Goal: Browse casually: Explore the website without a specific task or goal

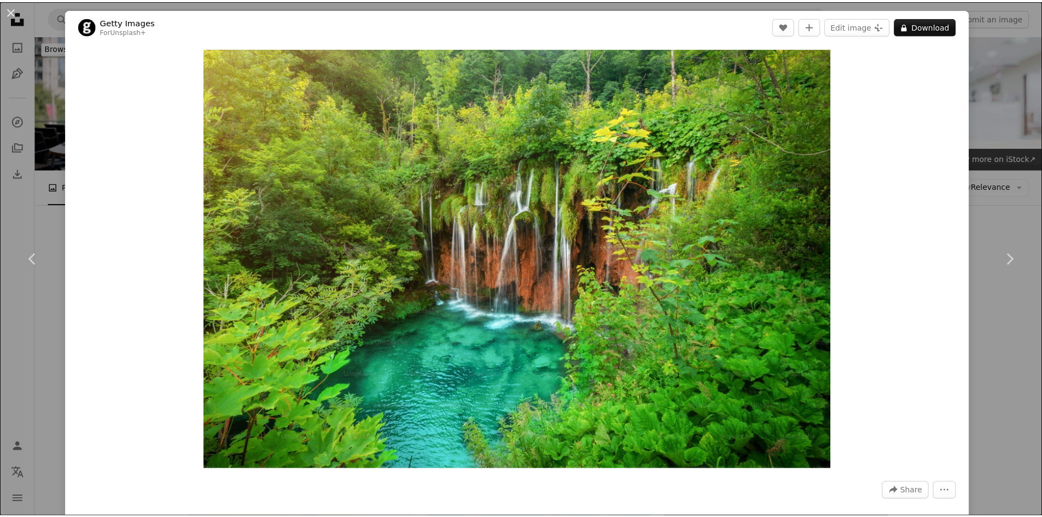
scroll to position [2336, 0]
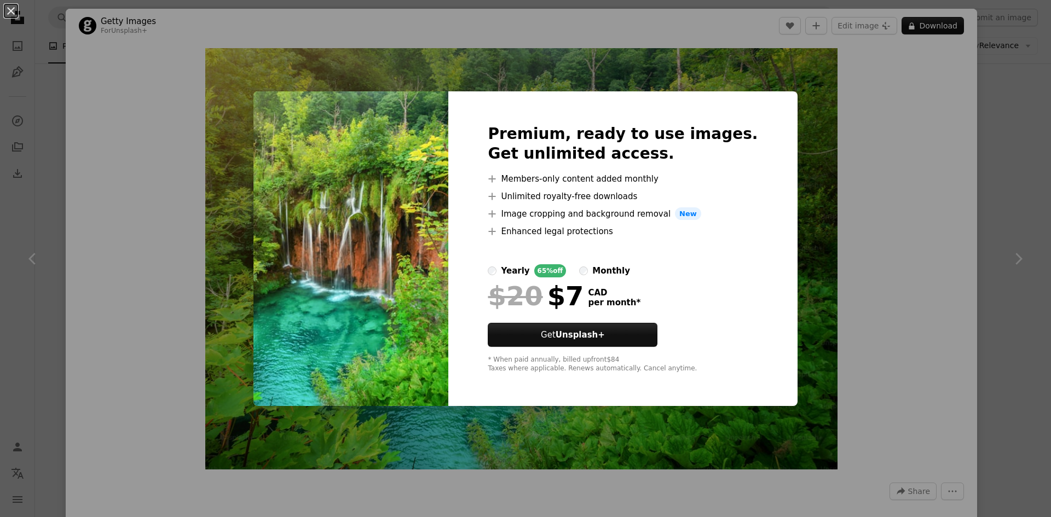
click at [778, 236] on div "An X shape Premium, ready to use images. Get unlimited access. A plus sign Memb…" at bounding box center [525, 258] width 1051 height 517
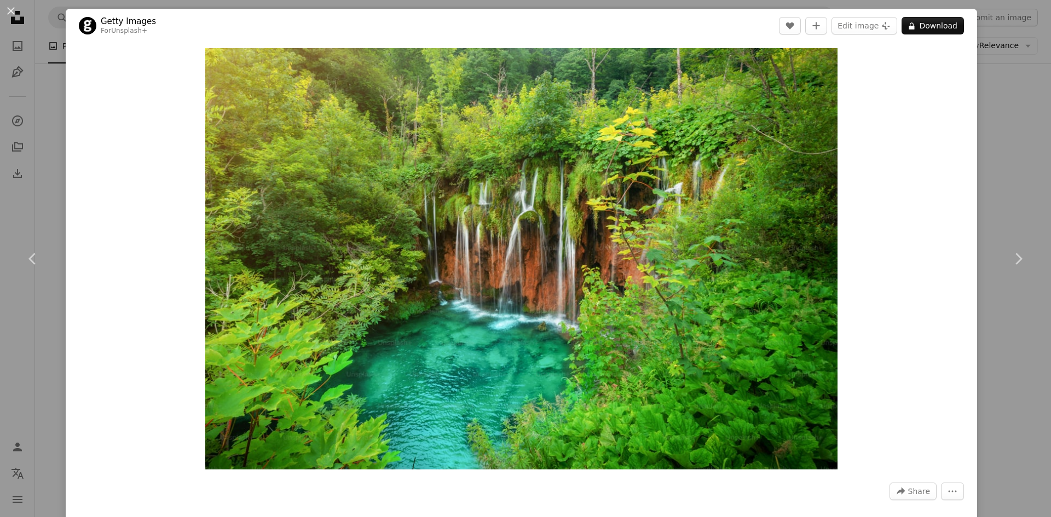
click at [978, 57] on div "An X shape Chevron left Chevron right Getty Images For Unsplash+ A heart A plus…" at bounding box center [525, 258] width 1051 height 517
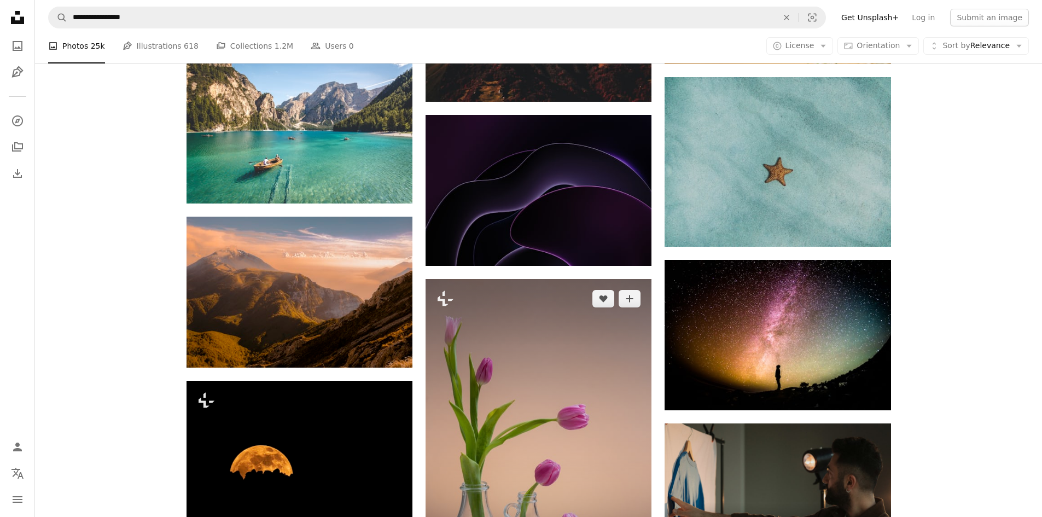
scroll to position [3321, 0]
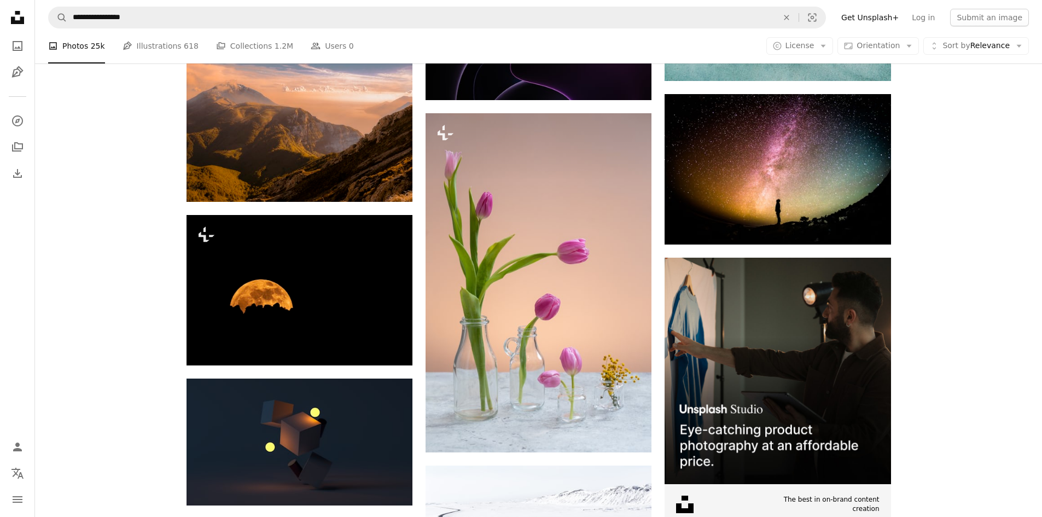
drag, startPoint x: 925, startPoint y: 388, endPoint x: 938, endPoint y: 283, distance: 105.9
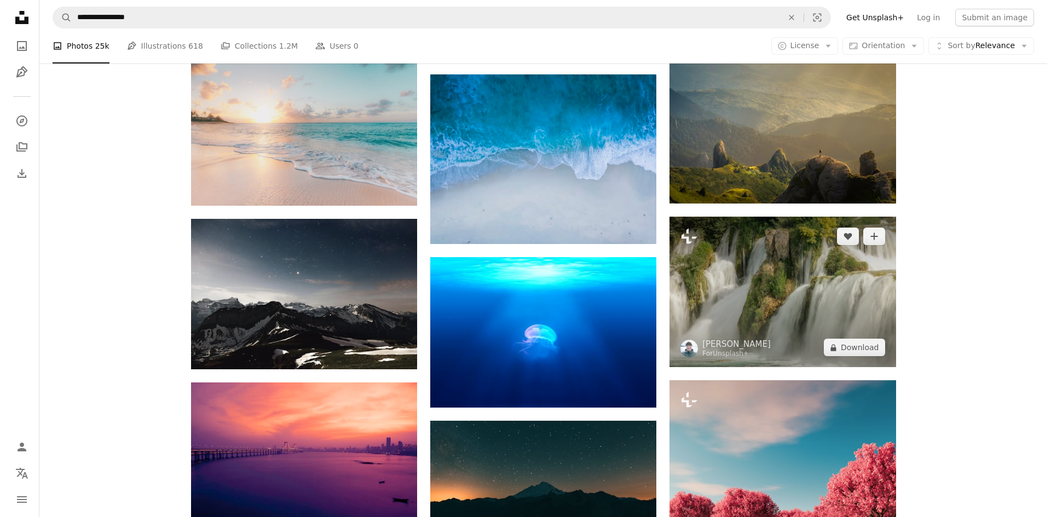
scroll to position [2298, 0]
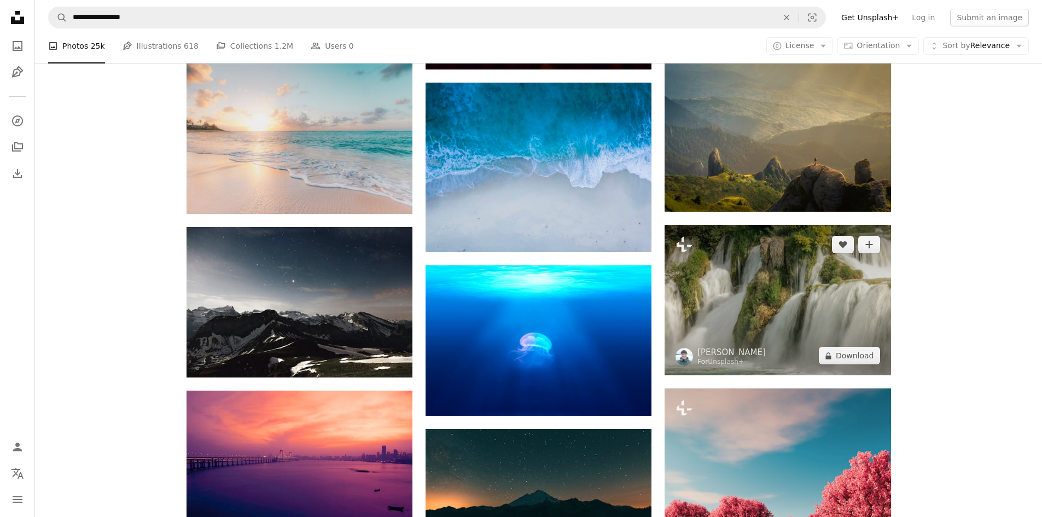
click at [747, 336] on img at bounding box center [778, 300] width 226 height 150
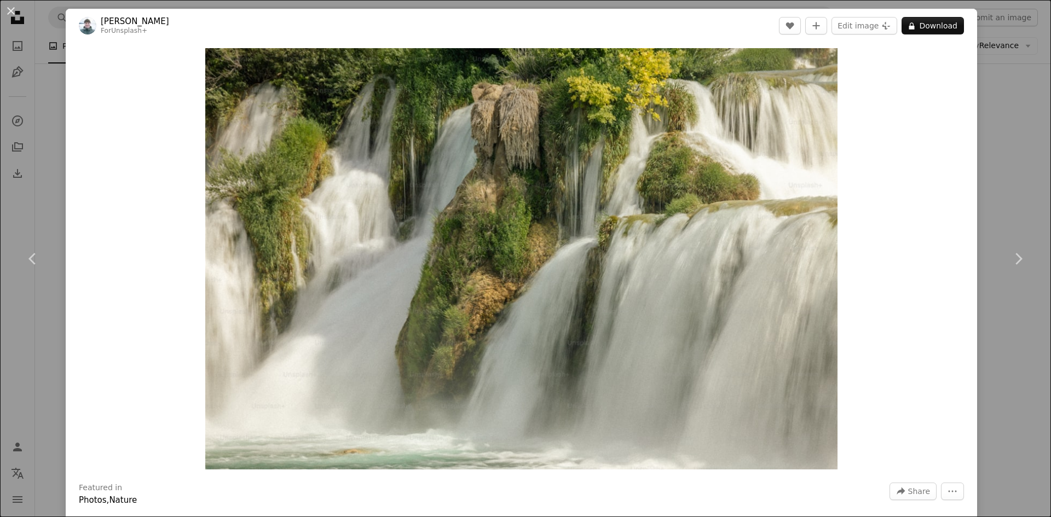
scroll to position [2298, 0]
click at [1000, 94] on div "An X shape Chevron left Chevron right [PERSON_NAME] For Unsplash+ A heart A plu…" at bounding box center [525, 258] width 1051 height 517
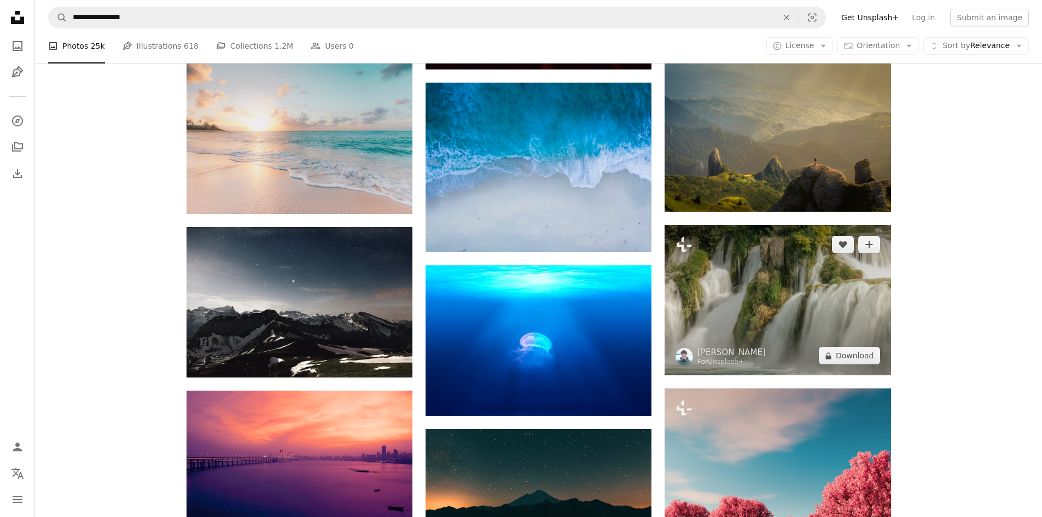
click at [732, 291] on img at bounding box center [778, 300] width 226 height 150
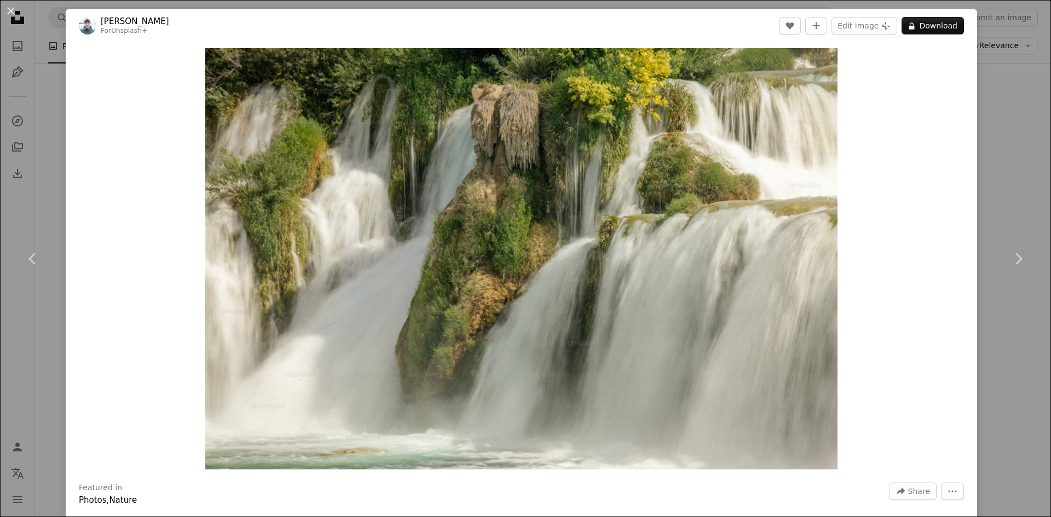
click at [1000, 132] on div "An X shape Chevron left Chevron right [PERSON_NAME] For Unsplash+ A heart A plu…" at bounding box center [525, 258] width 1051 height 517
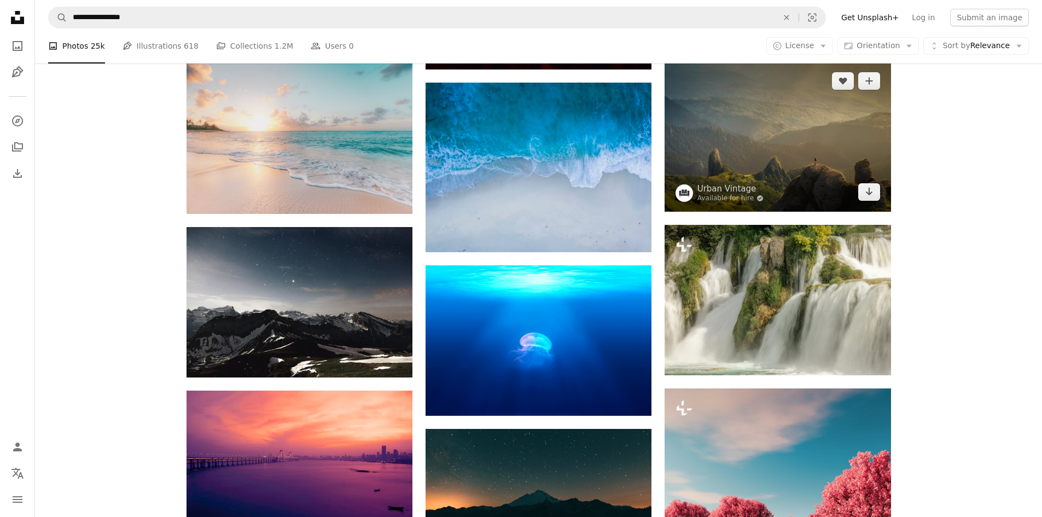
click at [813, 161] on img at bounding box center [778, 136] width 226 height 150
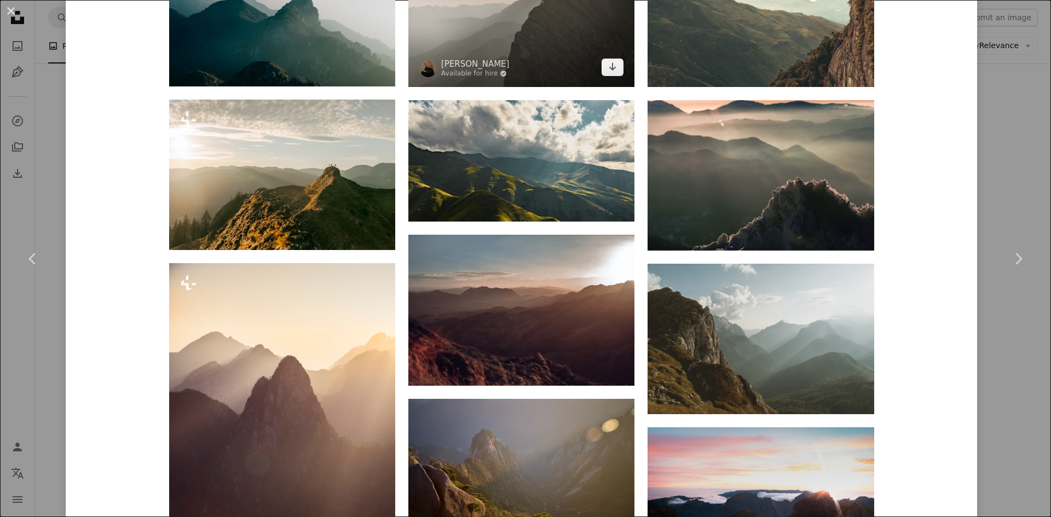
scroll to position [985, 0]
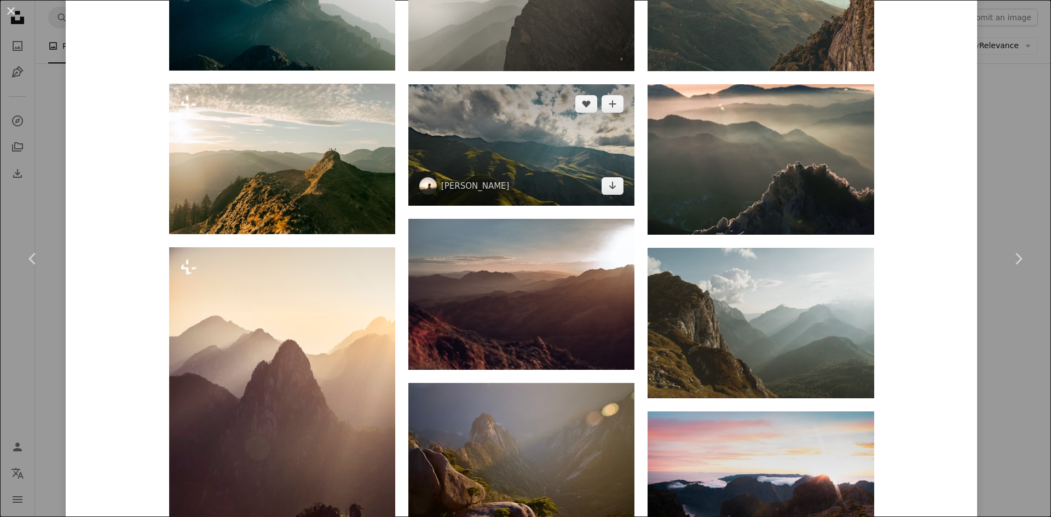
click at [533, 144] on img at bounding box center [521, 144] width 226 height 121
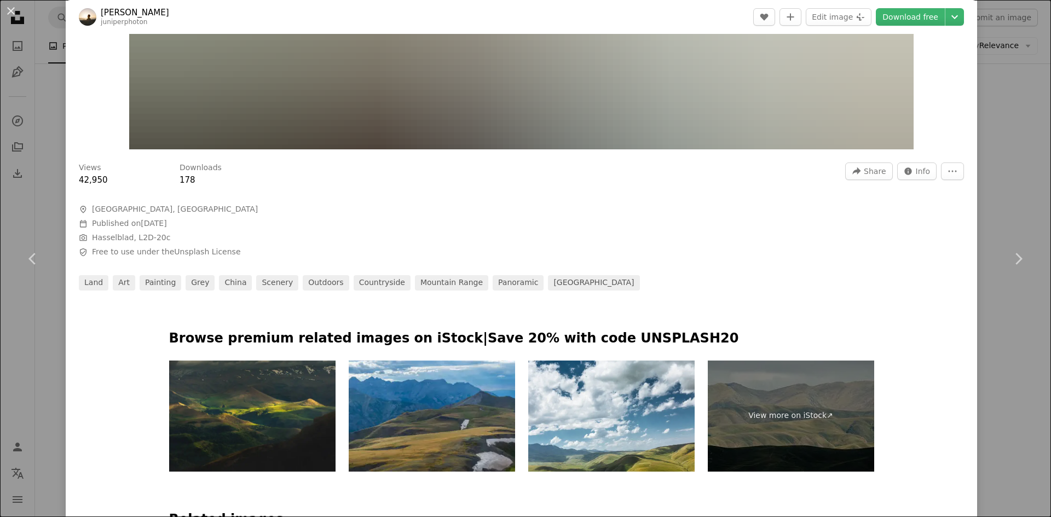
scroll to position [401, 0]
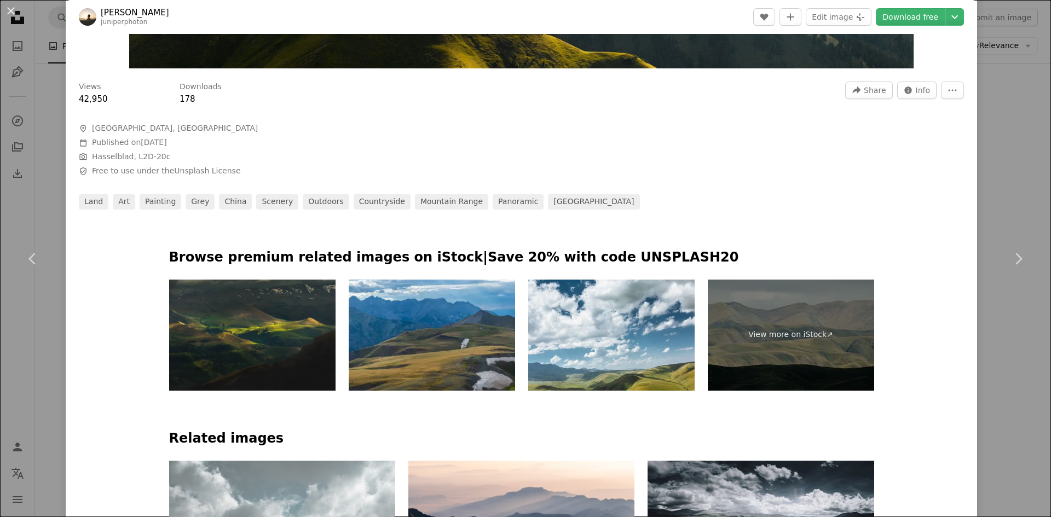
click at [307, 324] on img at bounding box center [252, 335] width 166 height 111
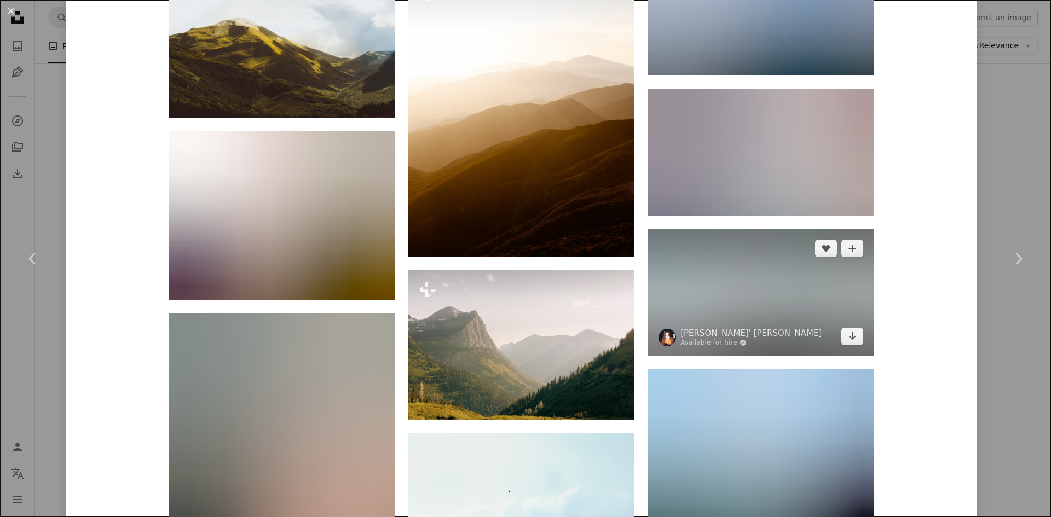
scroll to position [1386, 0]
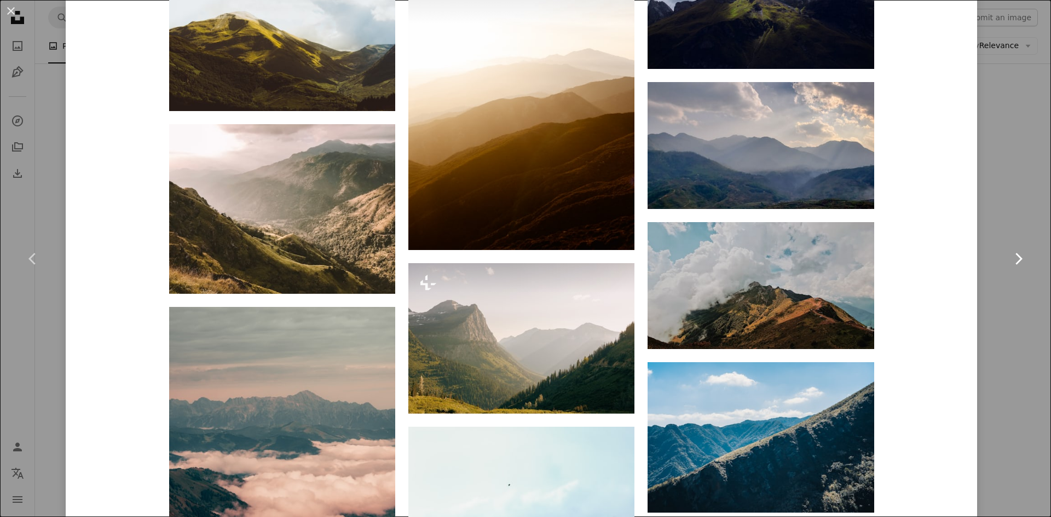
click at [1008, 247] on link "Chevron right" at bounding box center [1018, 258] width 66 height 105
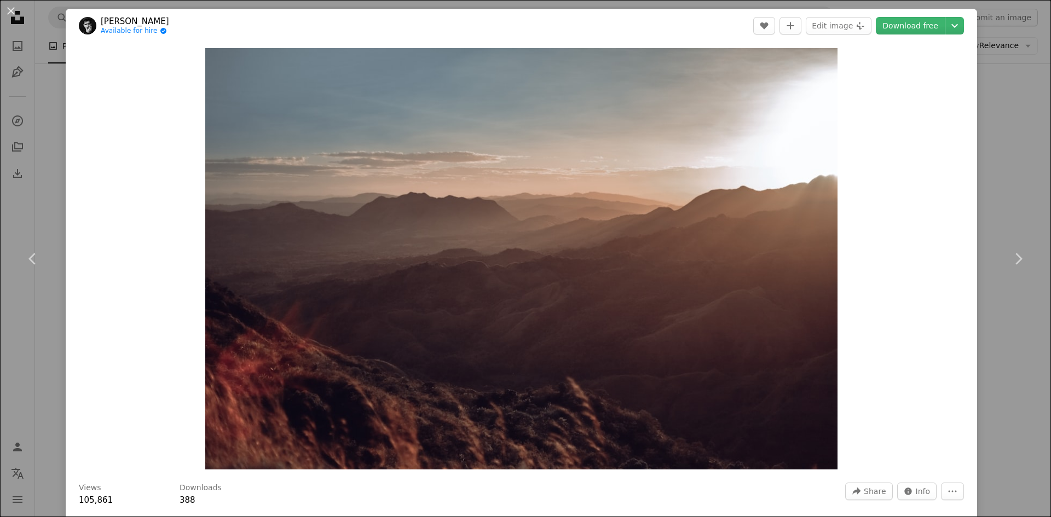
click at [994, 95] on div "An X shape Chevron left Chevron right [PERSON_NAME] Available for hire A checkm…" at bounding box center [525, 258] width 1051 height 517
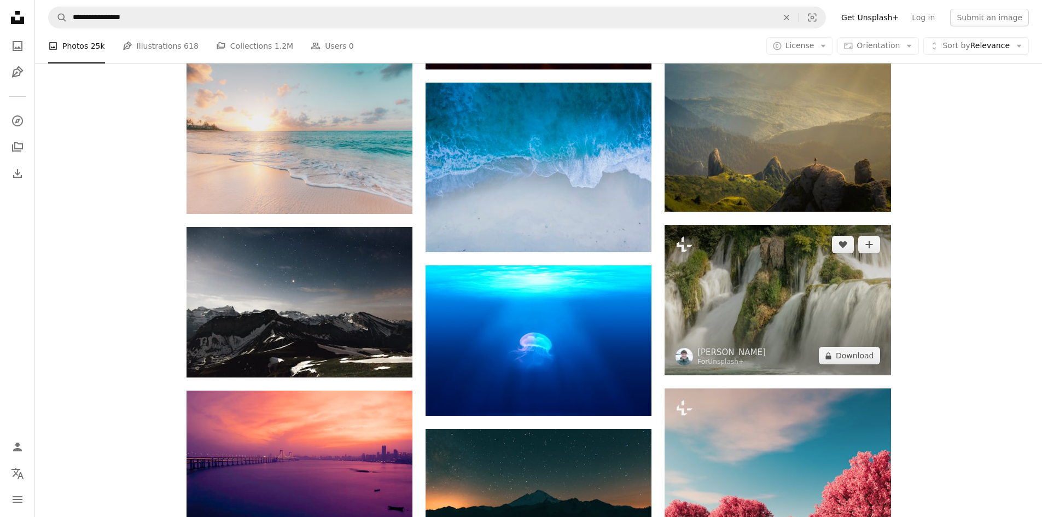
click at [769, 275] on img at bounding box center [778, 300] width 226 height 150
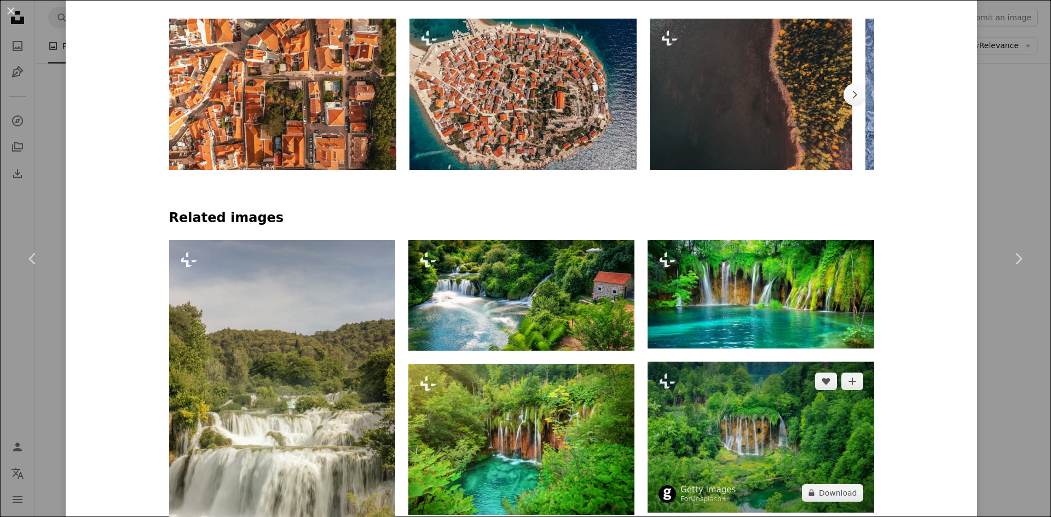
scroll to position [766, 0]
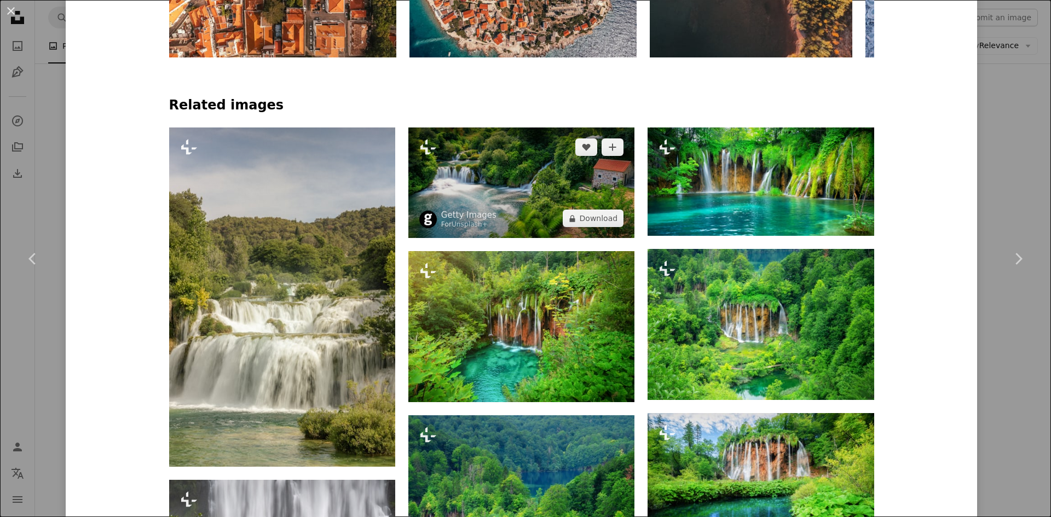
click at [507, 175] on img at bounding box center [521, 182] width 226 height 111
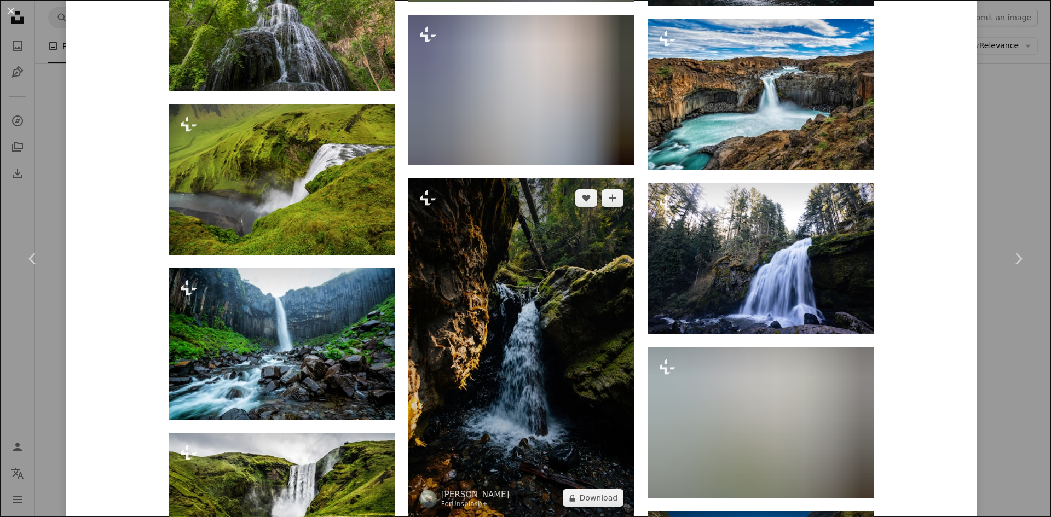
scroll to position [2079, 0]
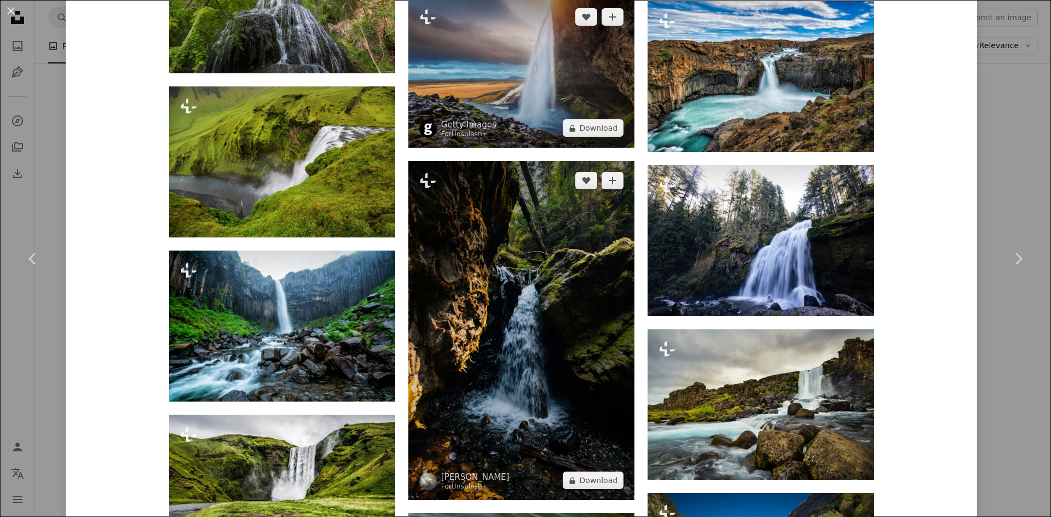
drag, startPoint x: 526, startPoint y: 237, endPoint x: 523, endPoint y: 127, distance: 109.5
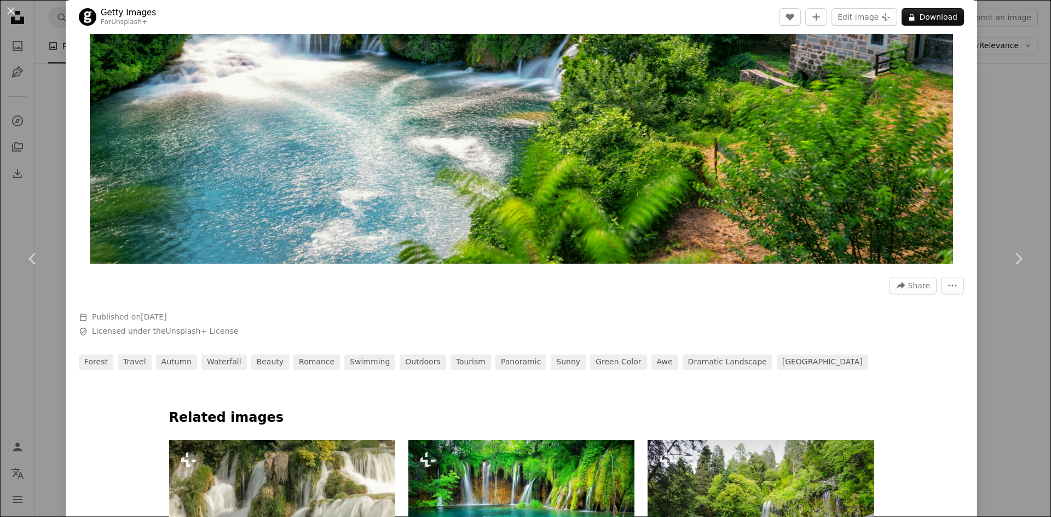
scroll to position [0, 0]
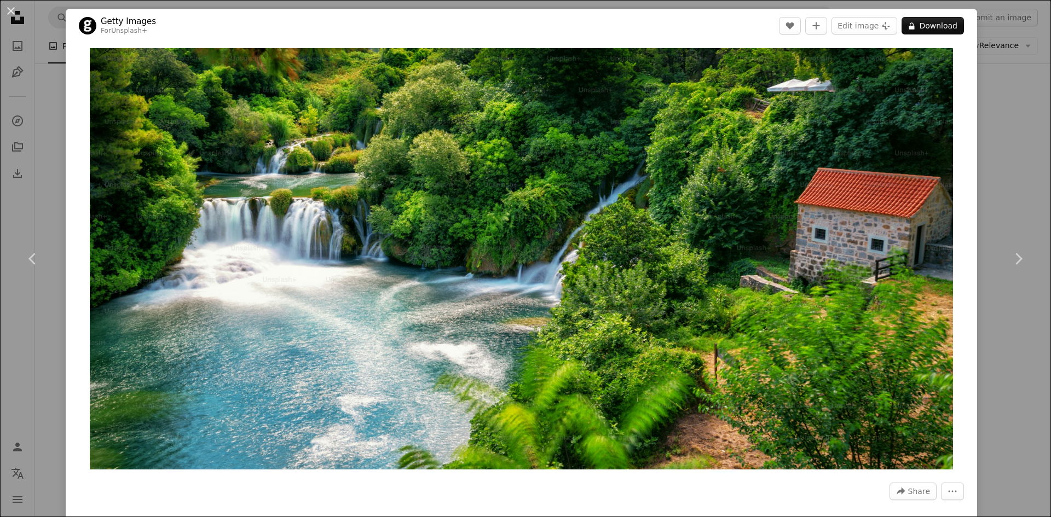
drag, startPoint x: 128, startPoint y: 301, endPoint x: 160, endPoint y: 127, distance: 176.9
